Goal: Navigation & Orientation: Find specific page/section

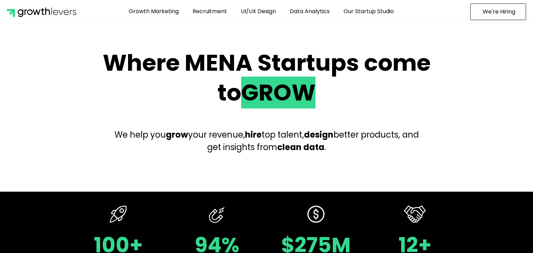
click at [494, 9] on span "We're Hiring" at bounding box center [498, 12] width 33 height 6
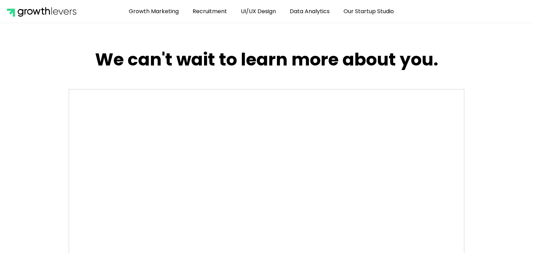
scroll to position [380, 0]
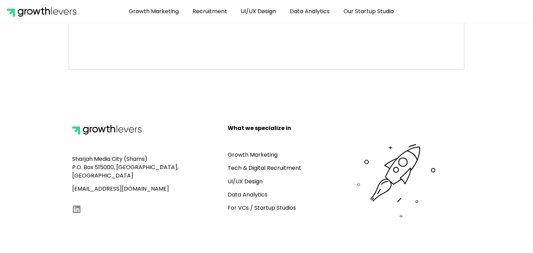
click at [247, 154] on link "Growth Marketing" at bounding box center [252, 155] width 50 height 8
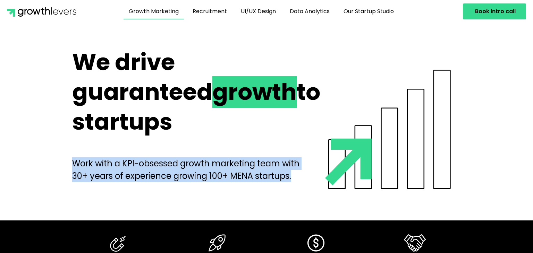
click at [247, 154] on div "Work with a KPI-obsessed growth marketing team with 30+ years of experience gro…" at bounding box center [187, 170] width 230 height 53
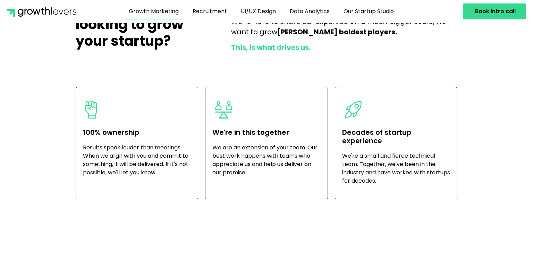
scroll to position [1509, 0]
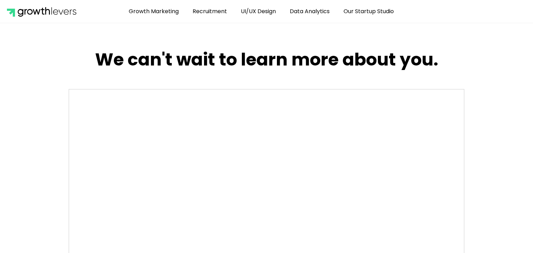
scroll to position [343, 0]
